Goal: Task Accomplishment & Management: Use online tool/utility

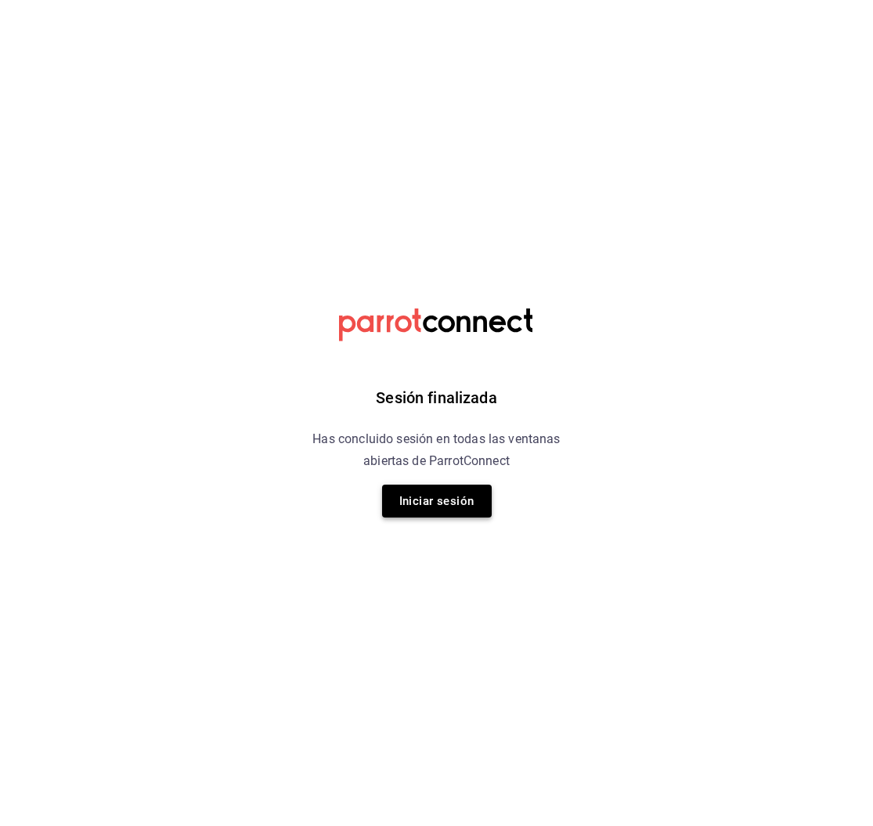
click at [463, 506] on button "Iniciar sesión" at bounding box center [437, 501] width 110 height 33
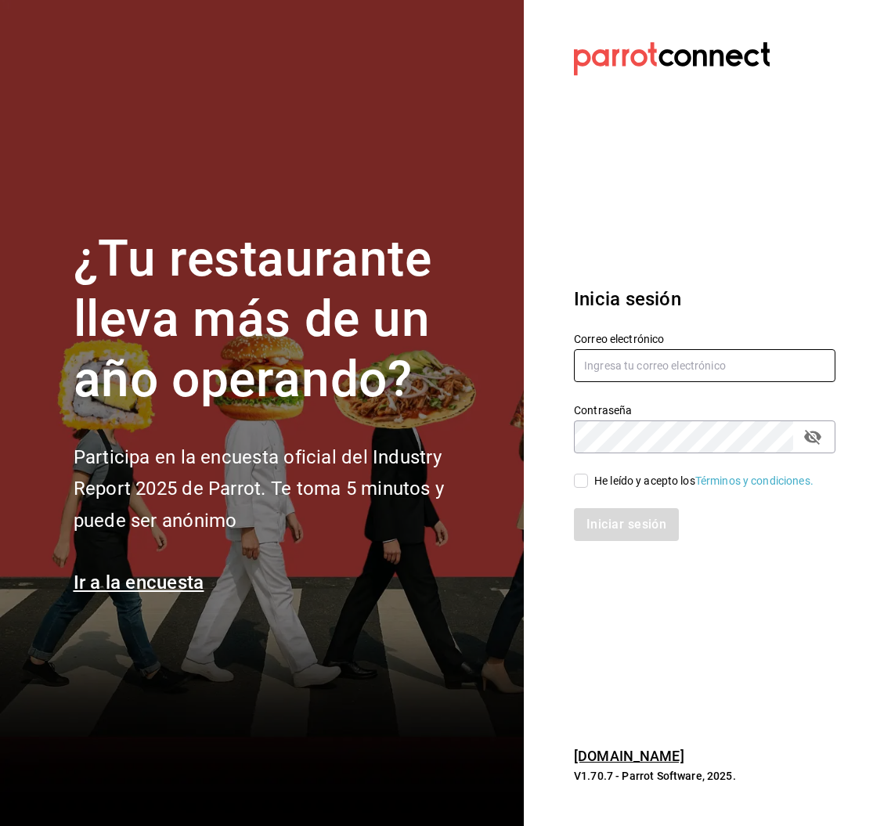
type input "[PERSON_NAME][EMAIL_ADDRESS][PERSON_NAME][DOMAIN_NAME]"
click at [587, 477] on input "He leído y acepto los Términos y condiciones." at bounding box center [581, 481] width 14 height 14
checkbox input "true"
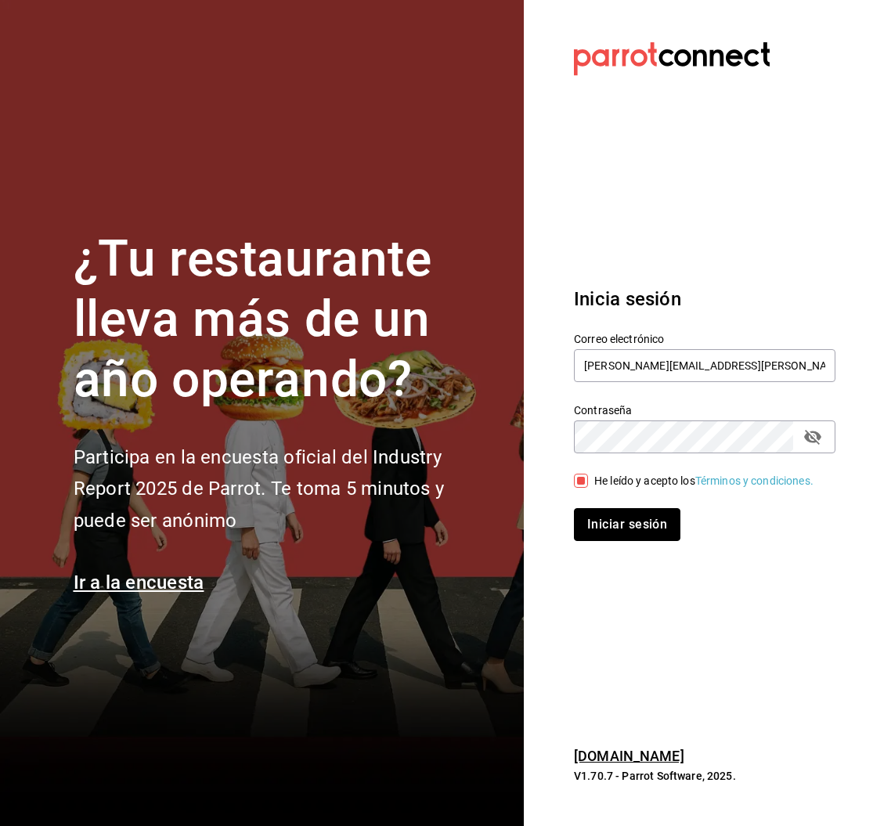
click at [600, 522] on button "Iniciar sesión" at bounding box center [627, 524] width 106 height 33
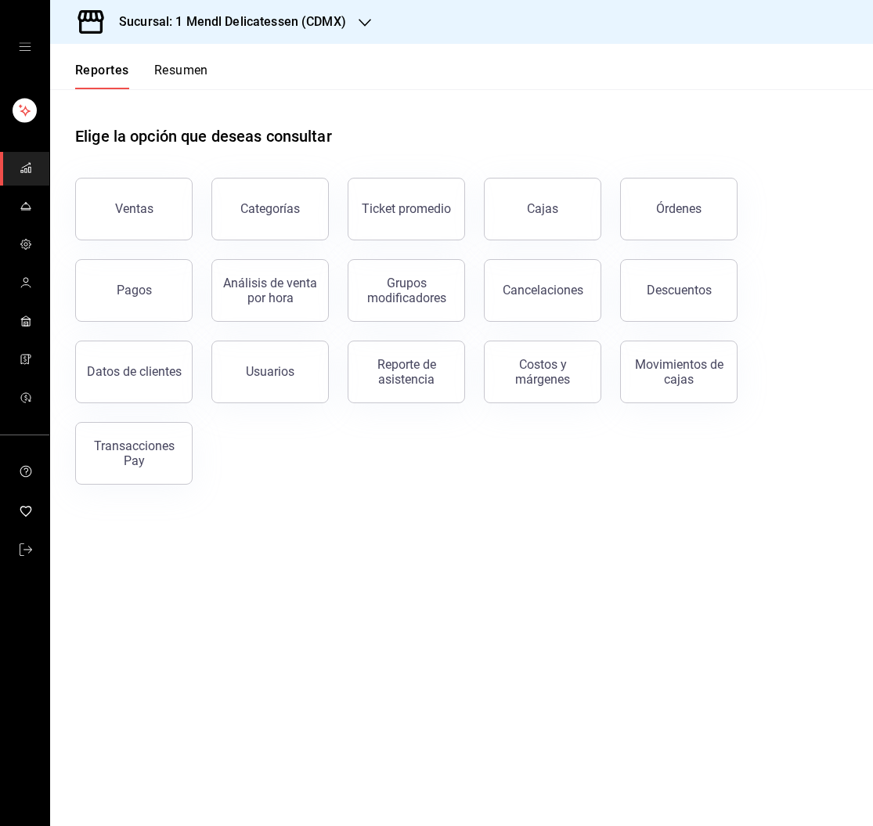
click at [563, 202] on link "Cajas" at bounding box center [542, 209] width 117 height 63
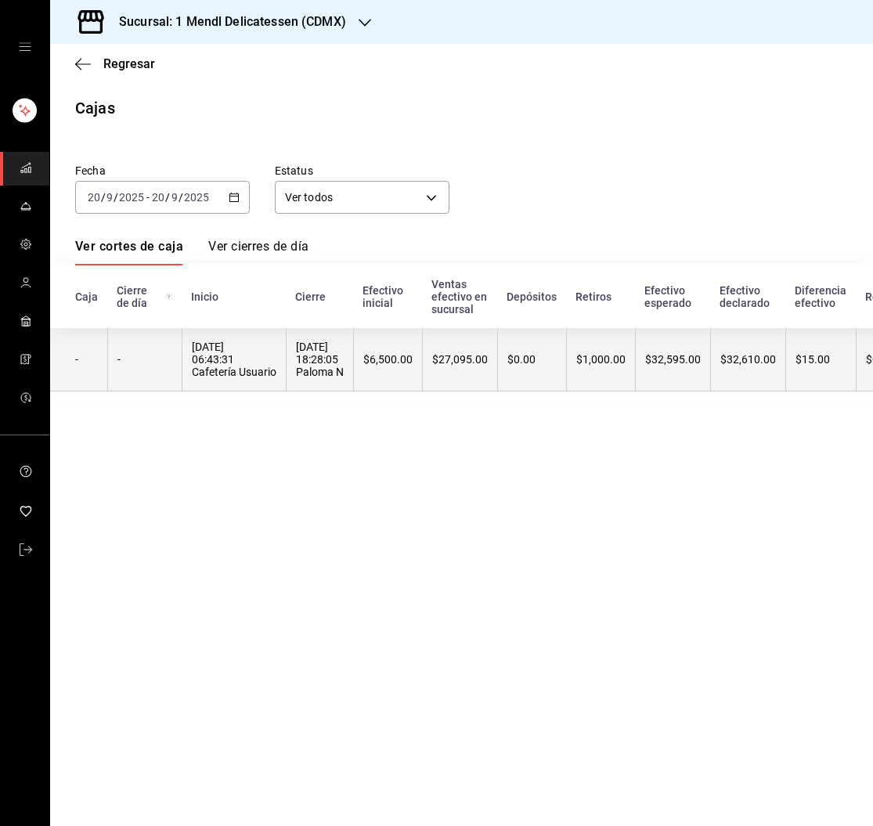
click at [472, 351] on th "$27,095.00" at bounding box center [459, 359] width 75 height 63
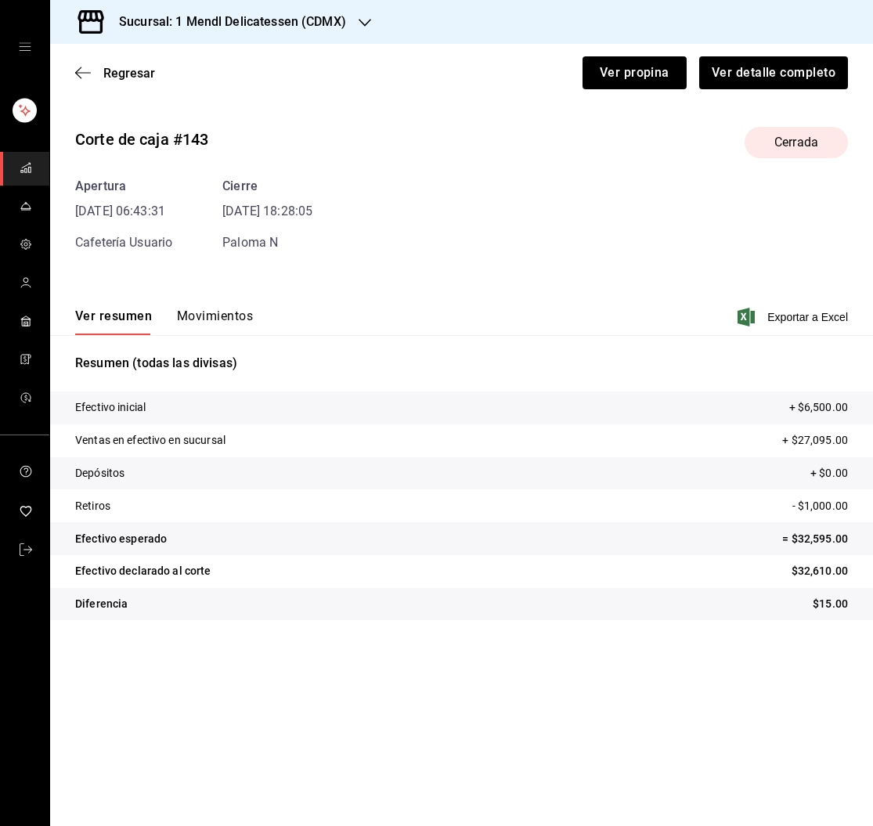
drag, startPoint x: 193, startPoint y: 251, endPoint x: 217, endPoint y: 276, distance: 34.3
click at [193, 251] on div "Apertura [DATE] 06:43:31 Cafetería Usuario Cierre [DATE] 18:28:05 Paloma N" at bounding box center [461, 214] width 773 height 75
click at [221, 315] on button "Movimientos" at bounding box center [215, 321] width 76 height 27
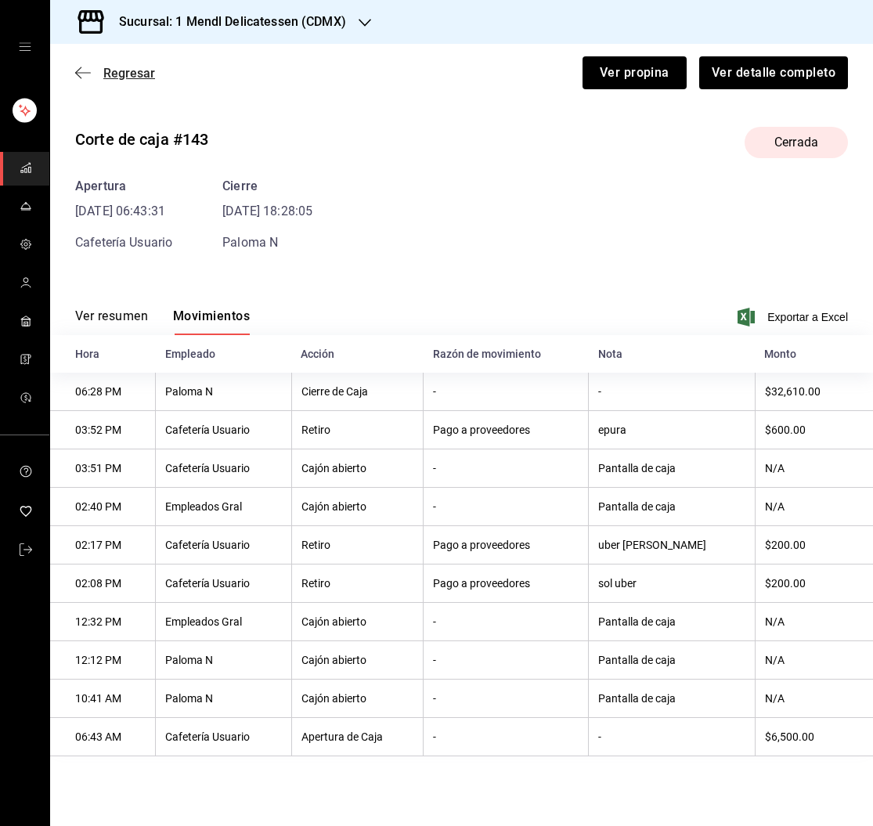
click at [140, 73] on span "Regresar" at bounding box center [129, 73] width 52 height 15
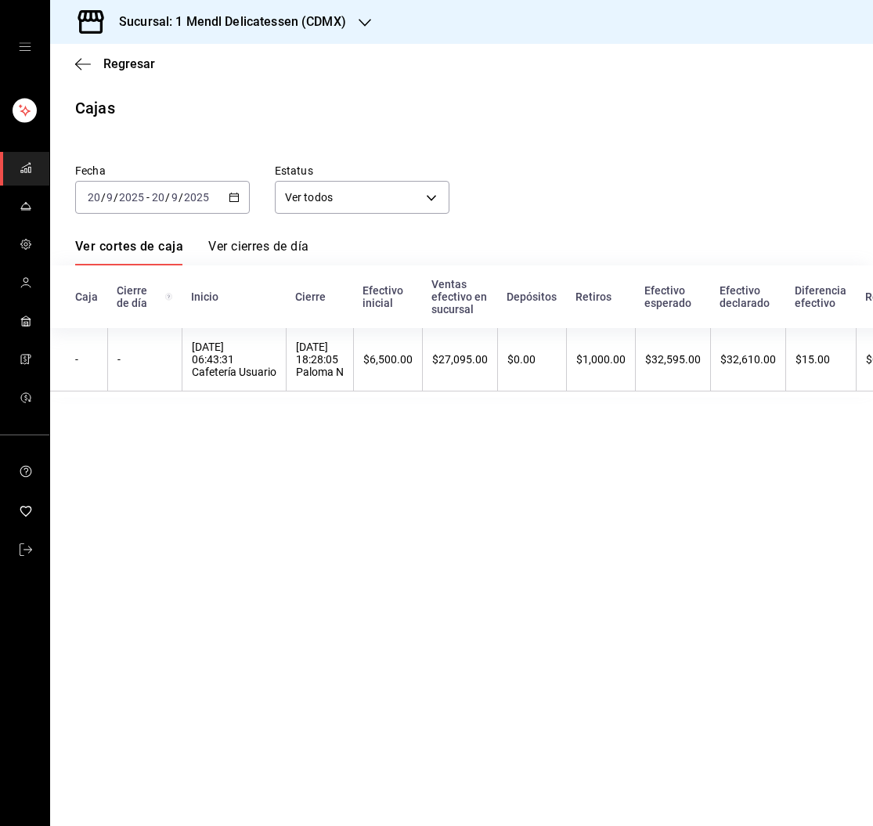
click at [140, 73] on div "Regresar" at bounding box center [461, 64] width 823 height 40
click at [136, 70] on span "Regresar" at bounding box center [129, 63] width 52 height 15
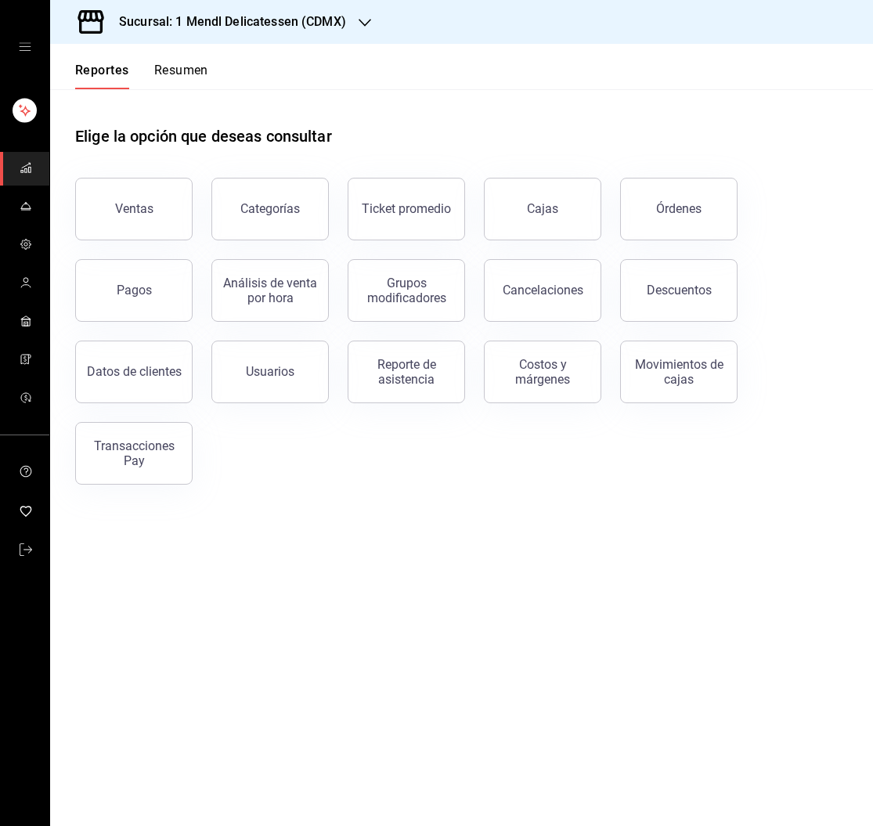
click at [152, 295] on button "Pagos" at bounding box center [133, 290] width 117 height 63
